Goal: Information Seeking & Learning: Check status

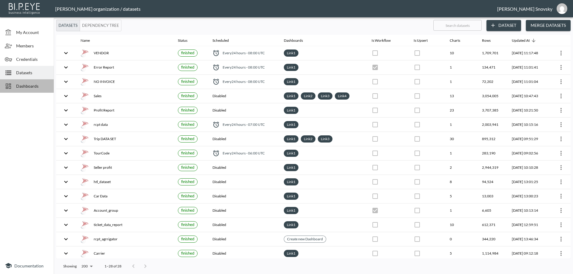
click at [22, 87] on span "Dashboards" at bounding box center [32, 86] width 33 height 6
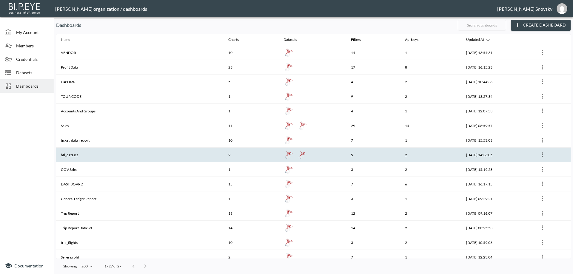
click at [86, 153] on th "htl_dataset" at bounding box center [139, 155] width 167 height 15
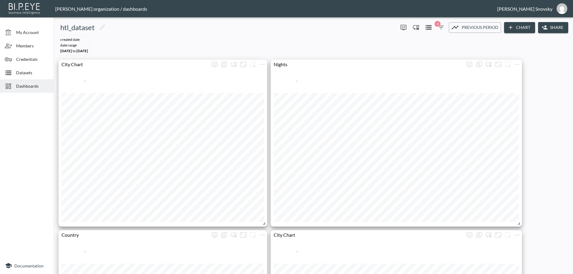
click at [438, 28] on icon "button" at bounding box center [441, 27] width 7 height 7
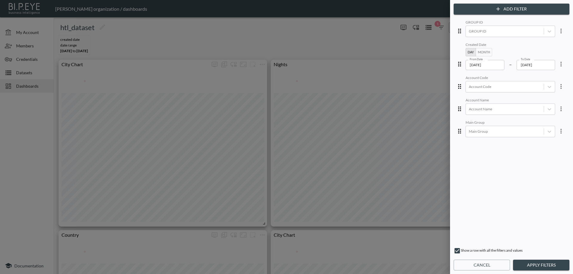
click at [479, 53] on button "Month" at bounding box center [484, 52] width 16 height 8
click at [468, 65] on input "2025-08" at bounding box center [485, 65] width 39 height 10
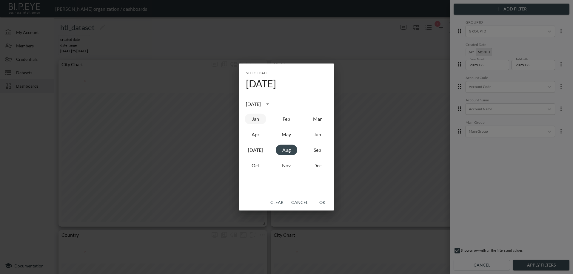
click at [258, 123] on button "Jan" at bounding box center [255, 119] width 21 height 11
type input "2025-01"
click at [323, 201] on button "OK" at bounding box center [322, 202] width 19 height 11
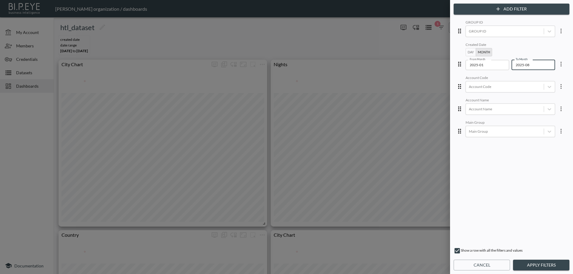
click at [525, 67] on input "2025-08" at bounding box center [531, 65] width 39 height 10
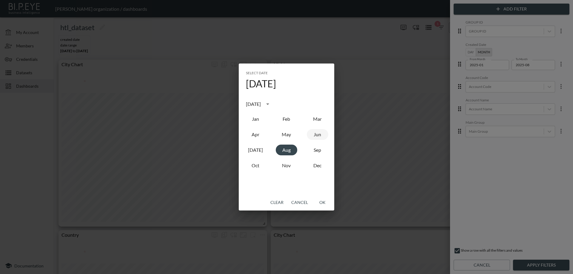
click at [319, 136] on button "Jun" at bounding box center [317, 134] width 21 height 11
type input "2025-06"
click at [325, 206] on button "OK" at bounding box center [322, 202] width 19 height 11
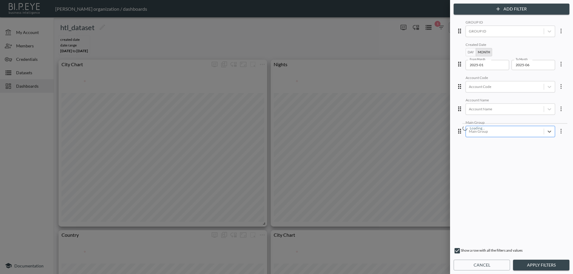
click at [492, 134] on div at bounding box center [505, 132] width 72 height 6
click at [497, 152] on div "GOV" at bounding box center [515, 157] width 105 height 90
click at [568, 99] on div "GROUP ID GROUP ID Created Date Day Month From Month 2025-01 From Month To Month…" at bounding box center [512, 131] width 116 height 227
click at [507, 32] on div at bounding box center [505, 31] width 72 height 6
type input "apps"
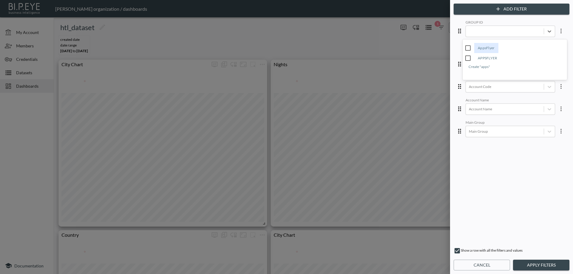
click at [472, 266] on button "Cancel" at bounding box center [482, 265] width 56 height 11
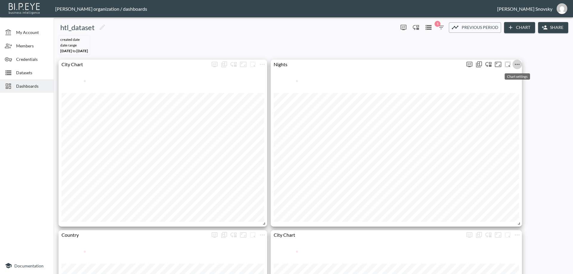
click at [516, 66] on icon "more" at bounding box center [517, 64] width 7 height 7
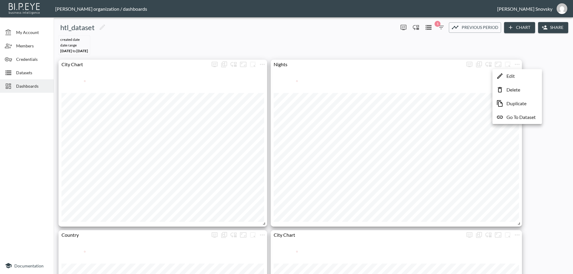
click at [516, 73] on li "Edit" at bounding box center [517, 76] width 47 height 11
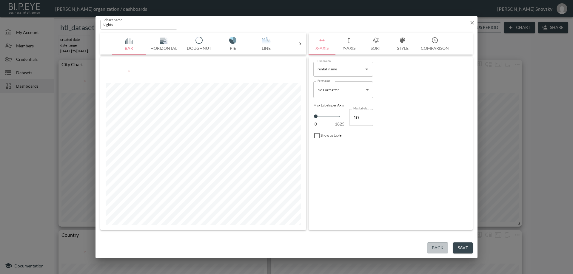
click at [429, 248] on button "Back" at bounding box center [437, 248] width 21 height 11
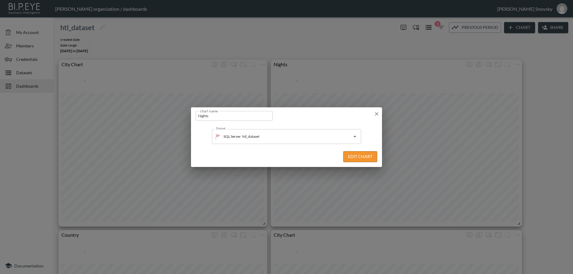
click at [376, 117] on div "chart name Nights chart name" at bounding box center [286, 114] width 191 height 15
click at [374, 112] on icon "button" at bounding box center [377, 114] width 6 height 6
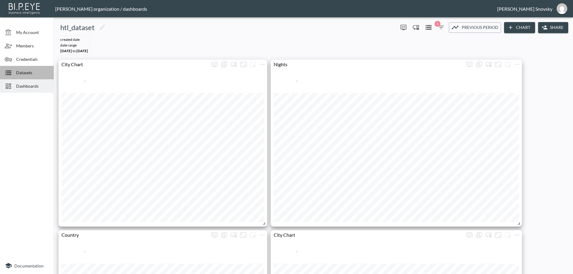
click at [22, 76] on div "Datasets" at bounding box center [27, 72] width 54 height 13
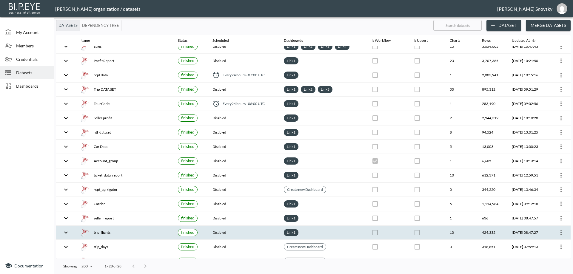
scroll to position [39, 0]
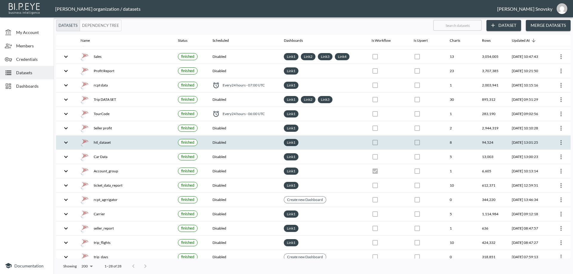
click at [105, 145] on div "htl_dataset" at bounding box center [125, 143] width 88 height 8
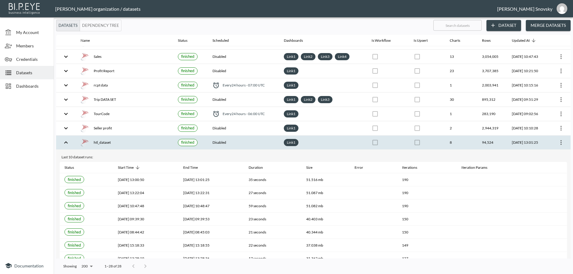
click at [558, 140] on icon "more" at bounding box center [561, 142] width 7 height 7
click at [548, 153] on p "Edit Data Pipeline" at bounding box center [543, 154] width 37 height 7
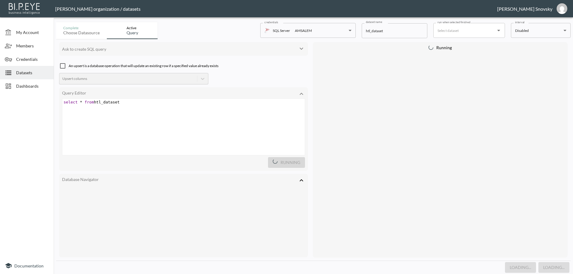
click at [115, 103] on span "select * from htl_dataset" at bounding box center [92, 102] width 56 height 4
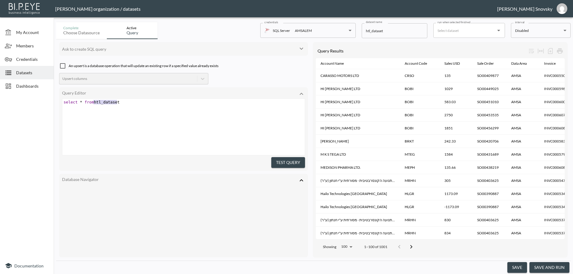
click at [116, 103] on span "select * from htl_dataset" at bounding box center [92, 102] width 56 height 4
type textarea "select * from htl_dataset"
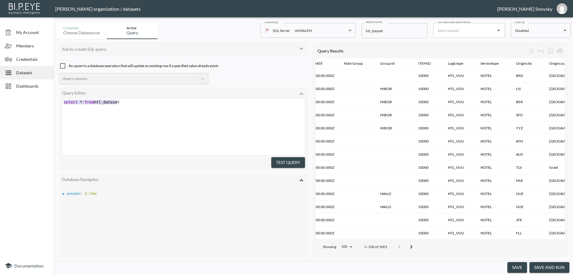
scroll to position [0, 294]
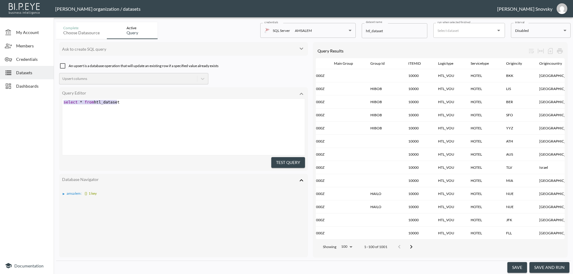
click at [65, 193] on div "▶" at bounding box center [64, 194] width 2 height 3
click at [66, 198] on div "▶" at bounding box center [67, 199] width 2 height 3
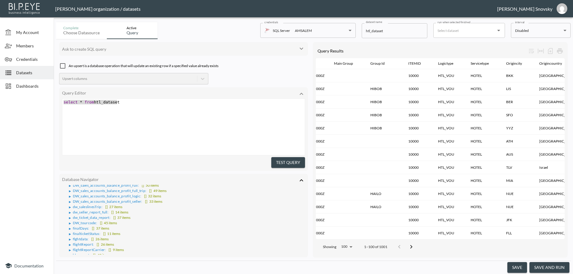
scroll to position [60, 0]
click at [131, 108] on div "x select * from htl_dataset" at bounding box center [190, 134] width 257 height 71
type textarea "select"
drag, startPoint x: 78, startPoint y: 102, endPoint x: 64, endPoint y: 102, distance: 14.6
click at [64, 102] on span "select * from htl_dataset" at bounding box center [92, 102] width 56 height 4
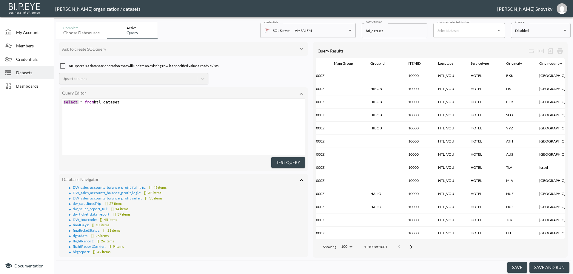
click at [545, 267] on button "save and run" at bounding box center [550, 267] width 40 height 11
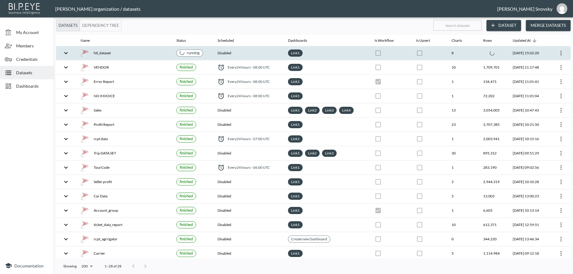
click at [158, 53] on div "htl_dataset" at bounding box center [124, 53] width 86 height 8
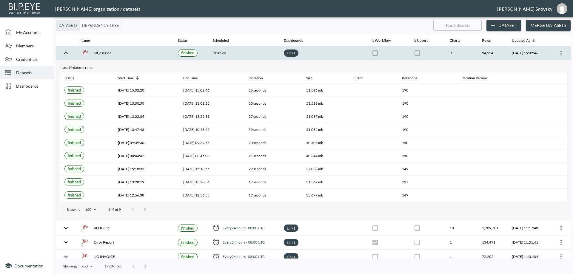
click at [28, 74] on span "Datasets" at bounding box center [32, 73] width 33 height 6
click at [27, 80] on div "Dashboards" at bounding box center [27, 85] width 54 height 13
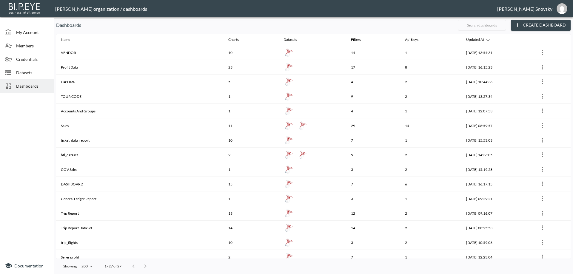
click at [33, 73] on span "Datasets" at bounding box center [32, 73] width 33 height 6
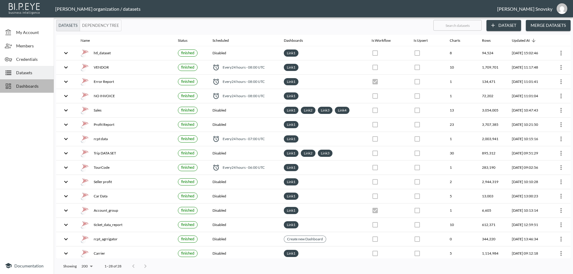
click at [33, 85] on span "Dashboards" at bounding box center [32, 86] width 33 height 6
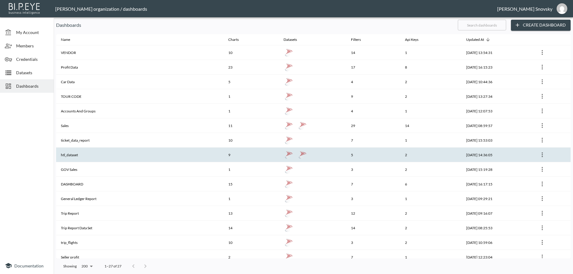
click at [93, 158] on th "htl_dataset" at bounding box center [139, 155] width 167 height 15
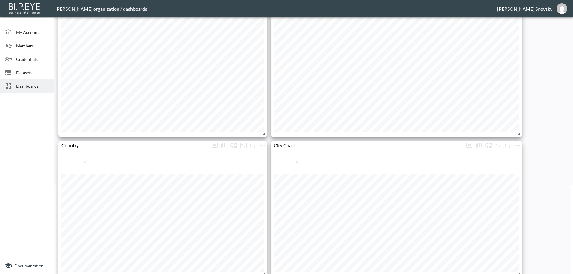
scroll to position [119, 0]
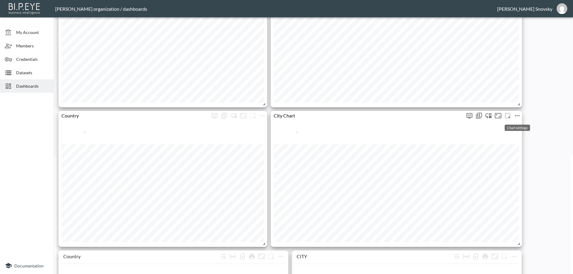
click at [517, 116] on icon "more" at bounding box center [517, 115] width 7 height 7
click at [517, 124] on li "Edit" at bounding box center [517, 127] width 47 height 11
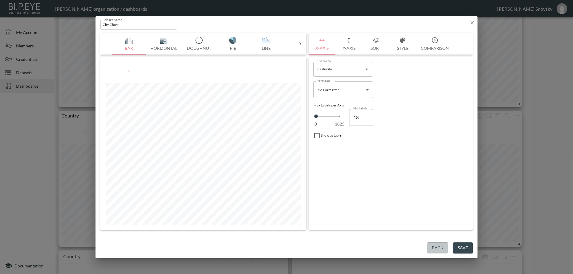
click at [437, 250] on button "Back" at bounding box center [437, 248] width 21 height 11
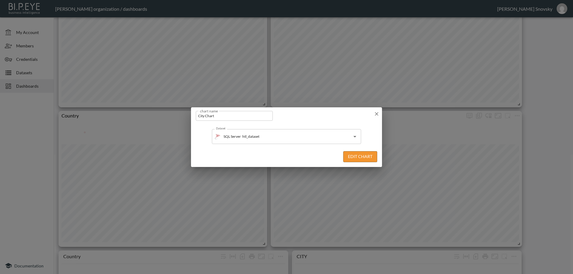
click at [376, 112] on icon "button" at bounding box center [377, 114] width 6 height 6
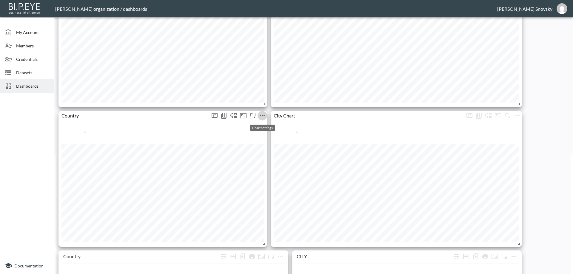
click at [263, 117] on icon "more" at bounding box center [262, 115] width 7 height 7
click at [262, 127] on li "Edit" at bounding box center [262, 127] width 47 height 11
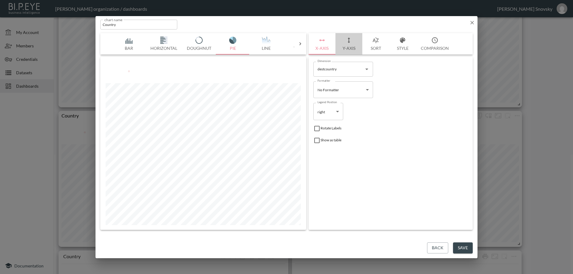
click at [349, 44] on button "Y-Axis" at bounding box center [349, 43] width 27 height 21
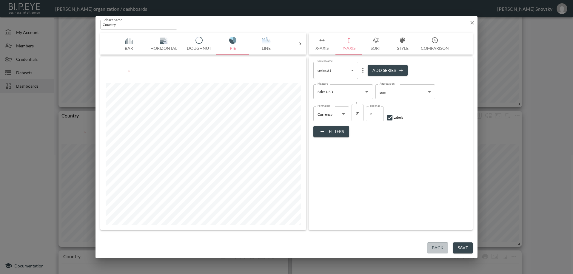
click at [435, 248] on button "Back" at bounding box center [437, 248] width 21 height 11
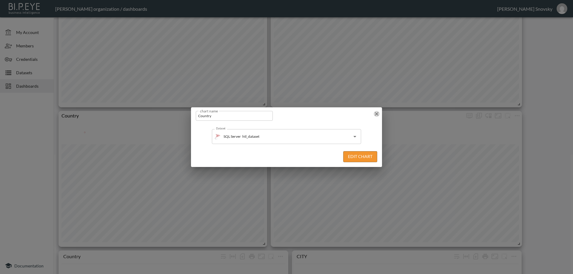
click at [378, 115] on icon "button" at bounding box center [377, 114] width 4 height 4
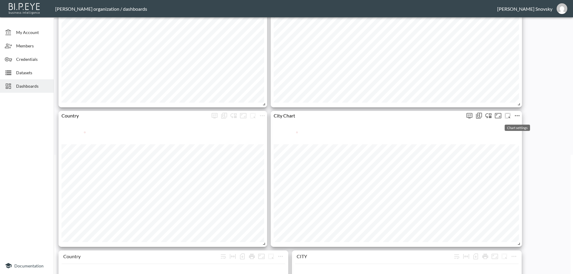
click at [516, 116] on icon "more" at bounding box center [517, 115] width 7 height 7
click at [508, 127] on p "Edit" at bounding box center [511, 127] width 8 height 7
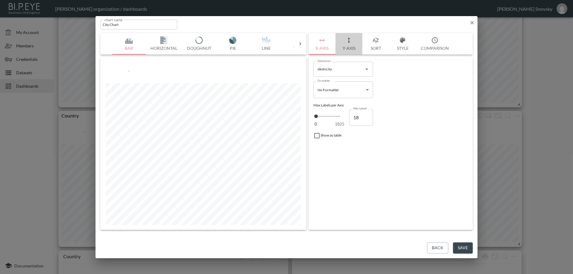
click at [348, 49] on button "Y-Axis" at bounding box center [349, 43] width 27 height 21
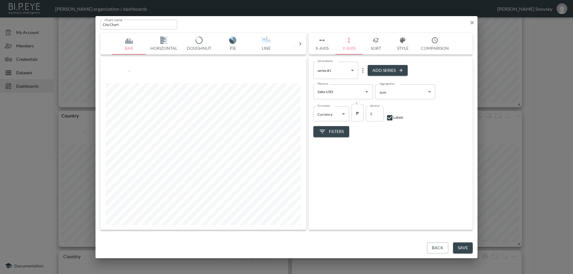
click at [322, 41] on icon "button" at bounding box center [322, 40] width 7 height 7
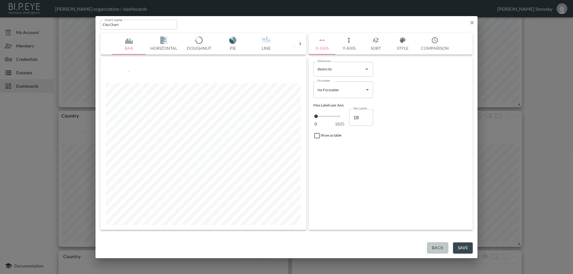
click at [435, 249] on button "Back" at bounding box center [437, 248] width 21 height 11
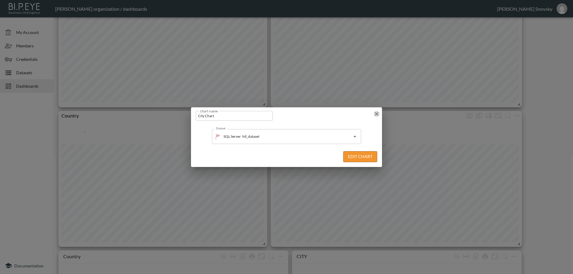
click at [378, 116] on icon "button" at bounding box center [377, 114] width 6 height 6
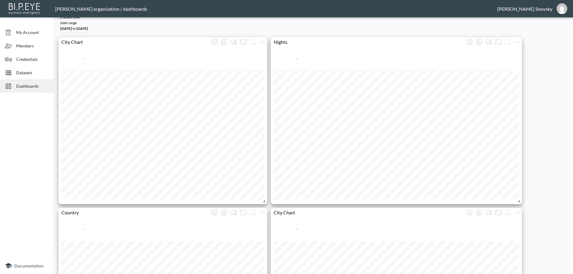
scroll to position [0, 0]
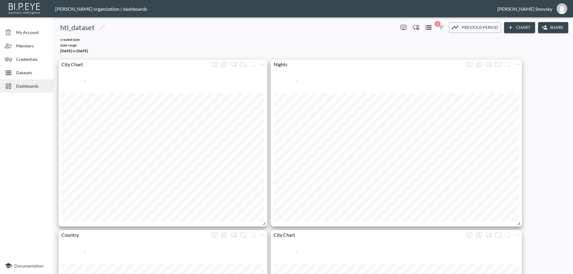
click at [440, 29] on icon "button" at bounding box center [441, 27] width 7 height 7
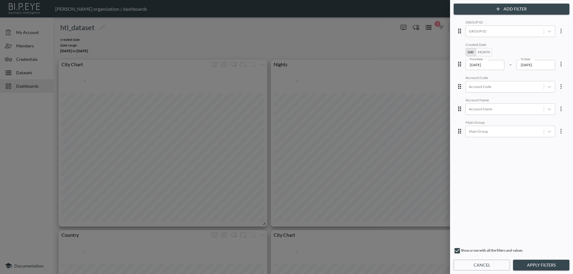
click at [440, 28] on div at bounding box center [286, 137] width 573 height 274
click at [481, 29] on div at bounding box center [505, 31] width 72 height 6
click at [482, 49] on div "APPSFLYER" at bounding box center [487, 48] width 27 height 10
type input "app"
click at [526, 184] on div "GROUP ID option APPSFLYER, selected. option Create "app" focused, 141 of 141. 1…" at bounding box center [511, 131] width 113 height 225
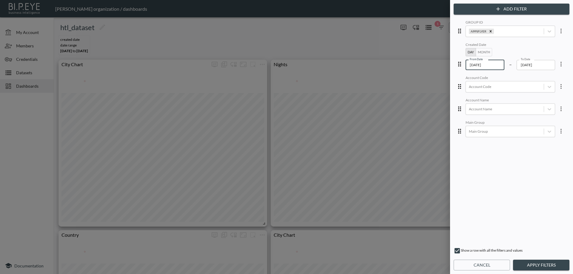
click at [484, 66] on input "[DATE]" at bounding box center [485, 65] width 39 height 10
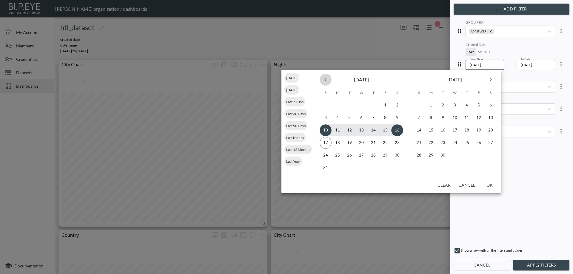
click at [327, 79] on icon "Previous month" at bounding box center [325, 79] width 7 height 7
click at [368, 124] on div "8" at bounding box center [374, 118] width 12 height 12
click at [373, 130] on button "15" at bounding box center [374, 131] width 12 height 12
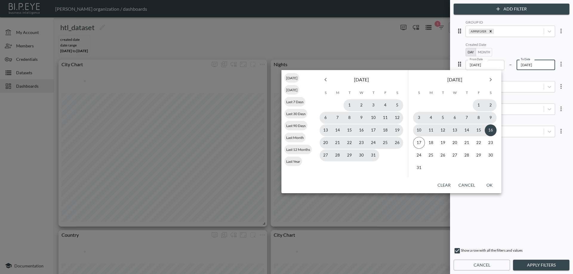
type input "[DATE]"
click at [488, 187] on button "OK" at bounding box center [489, 185] width 19 height 11
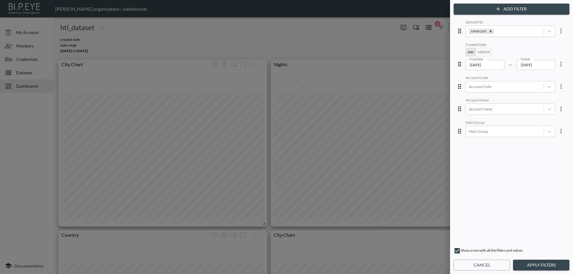
click at [537, 265] on button "Apply Filters" at bounding box center [541, 265] width 56 height 11
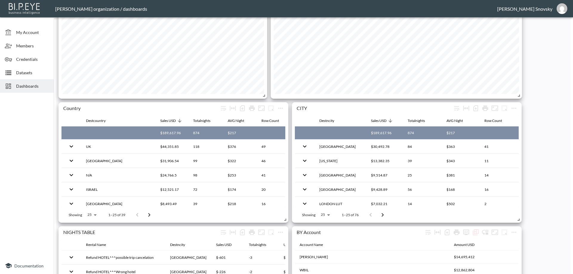
scroll to position [269, 0]
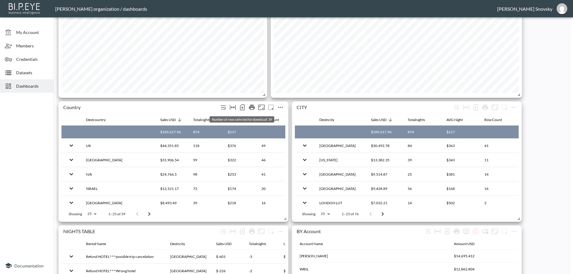
click at [243, 109] on icon "Number of rows selected for download: 39" at bounding box center [242, 107] width 7 height 7
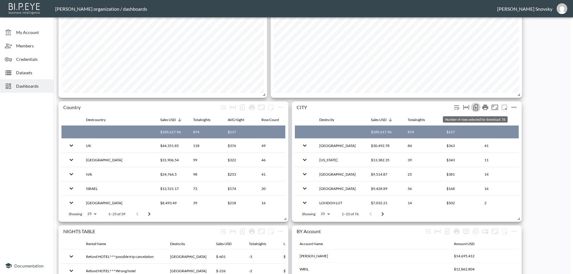
click at [475, 109] on icon "Number of rows selected for download: 76" at bounding box center [475, 107] width 7 height 7
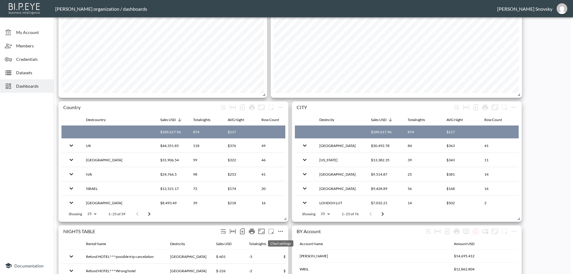
click at [280, 232] on icon "more" at bounding box center [280, 231] width 5 height 1
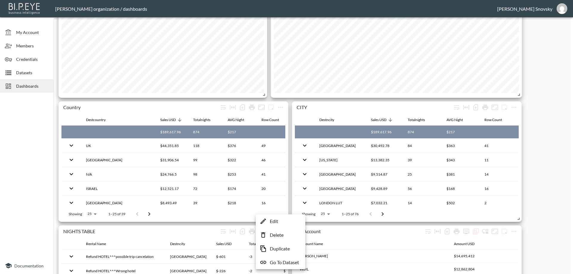
click at [244, 233] on div at bounding box center [286, 137] width 573 height 274
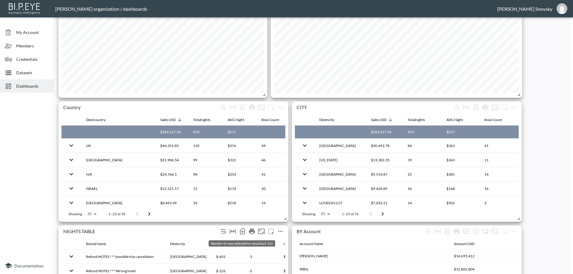
click at [242, 233] on icon "Number of rows selected for download: 212" at bounding box center [242, 231] width 7 height 7
